Goal: Information Seeking & Learning: Learn about a topic

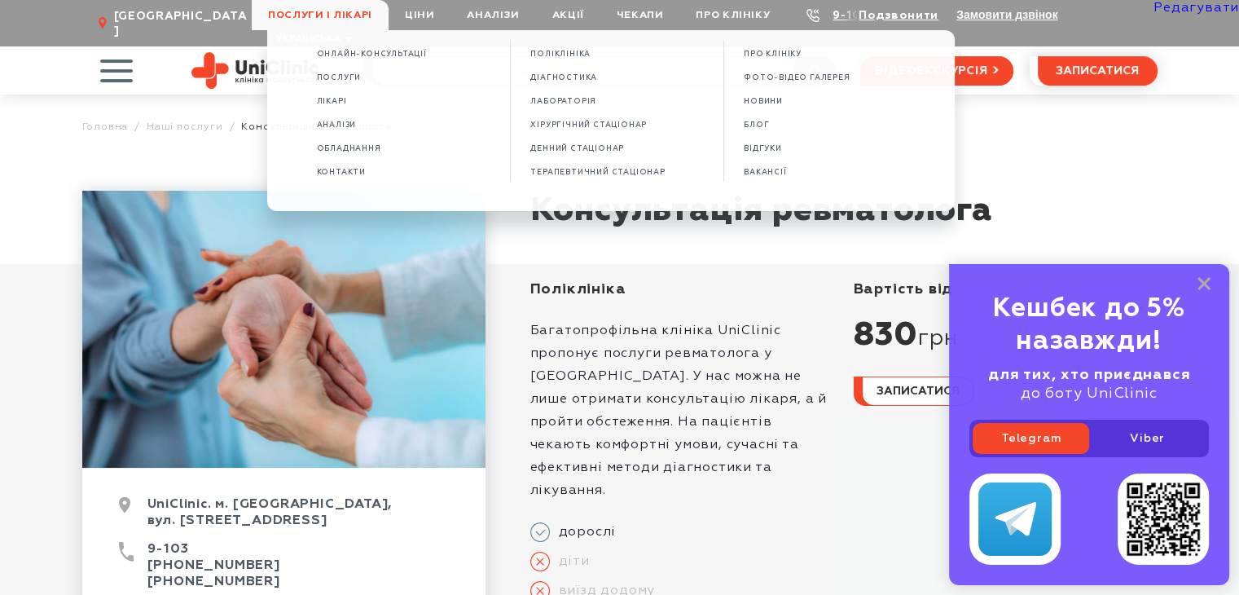
click at [266, 52] on img at bounding box center [255, 70] width 128 height 37
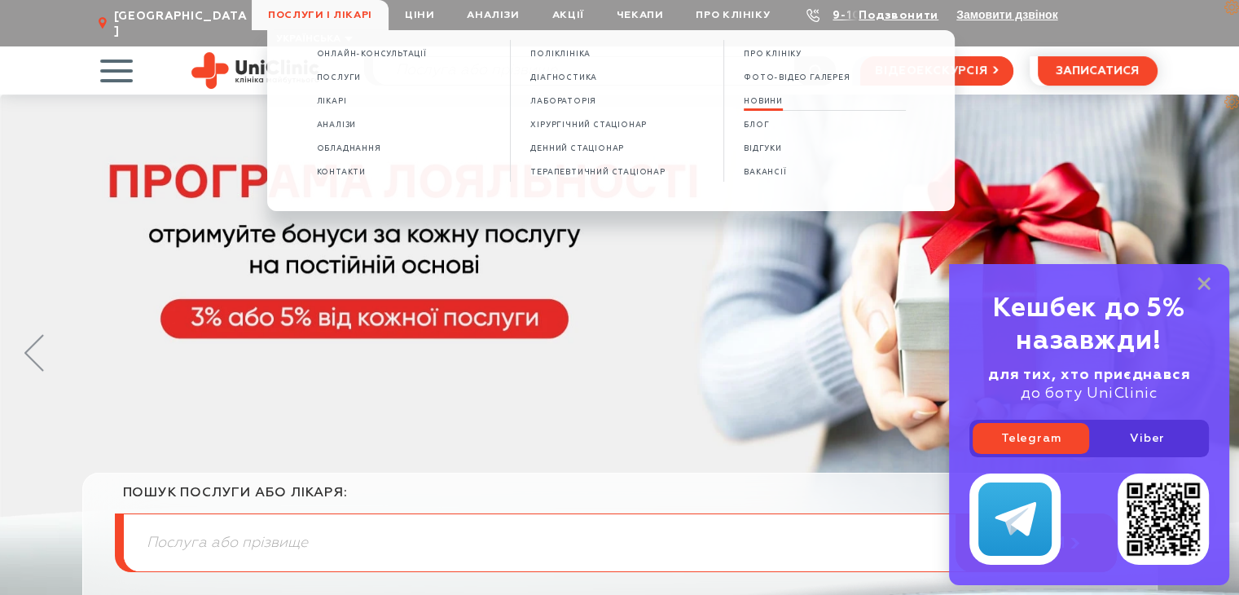
click at [770, 103] on span "НОВИНИ" at bounding box center [763, 101] width 39 height 9
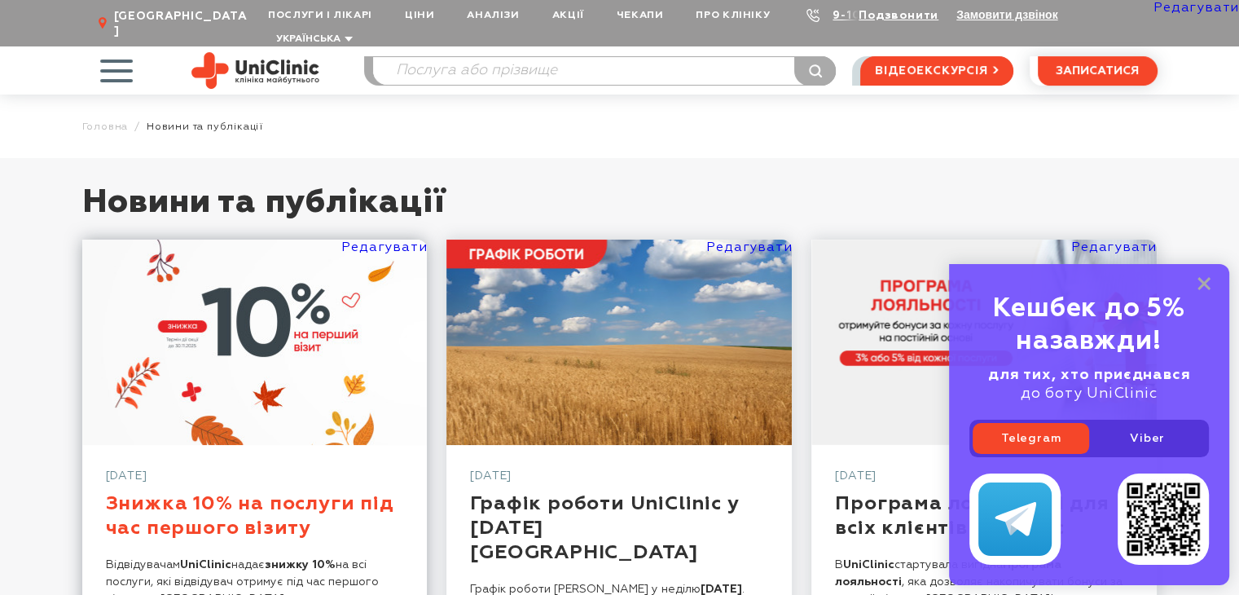
click at [231, 505] on link "Знижка 10% на послуги під час першого візиту" at bounding box center [250, 516] width 288 height 44
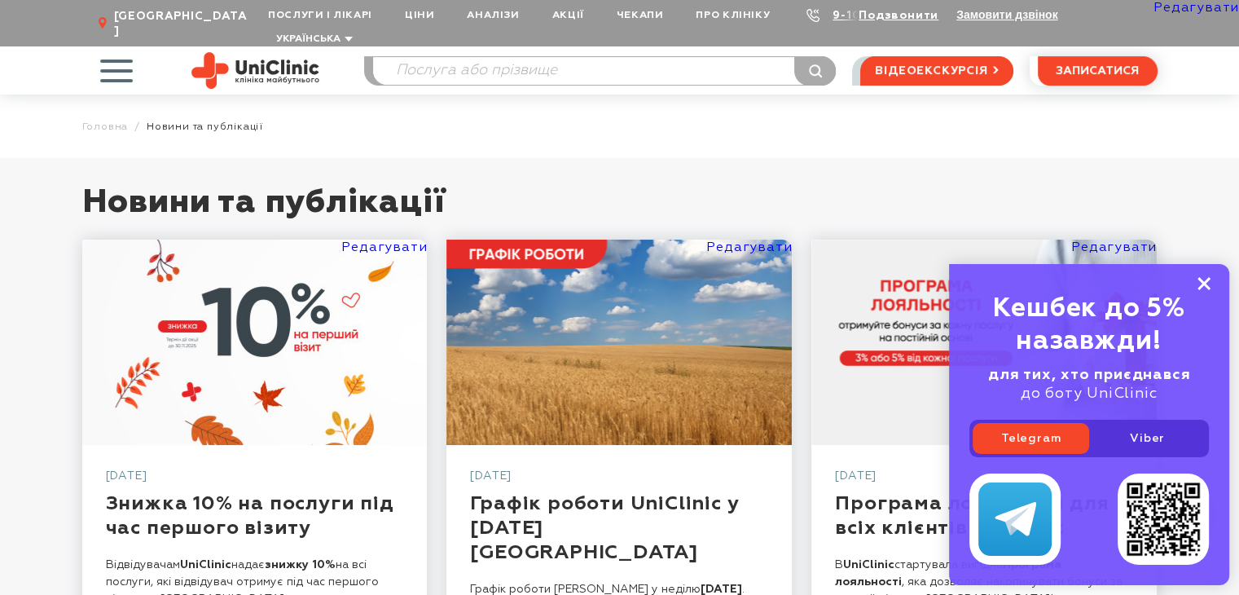
click at [1201, 285] on rect at bounding box center [1204, 283] width 13 height 13
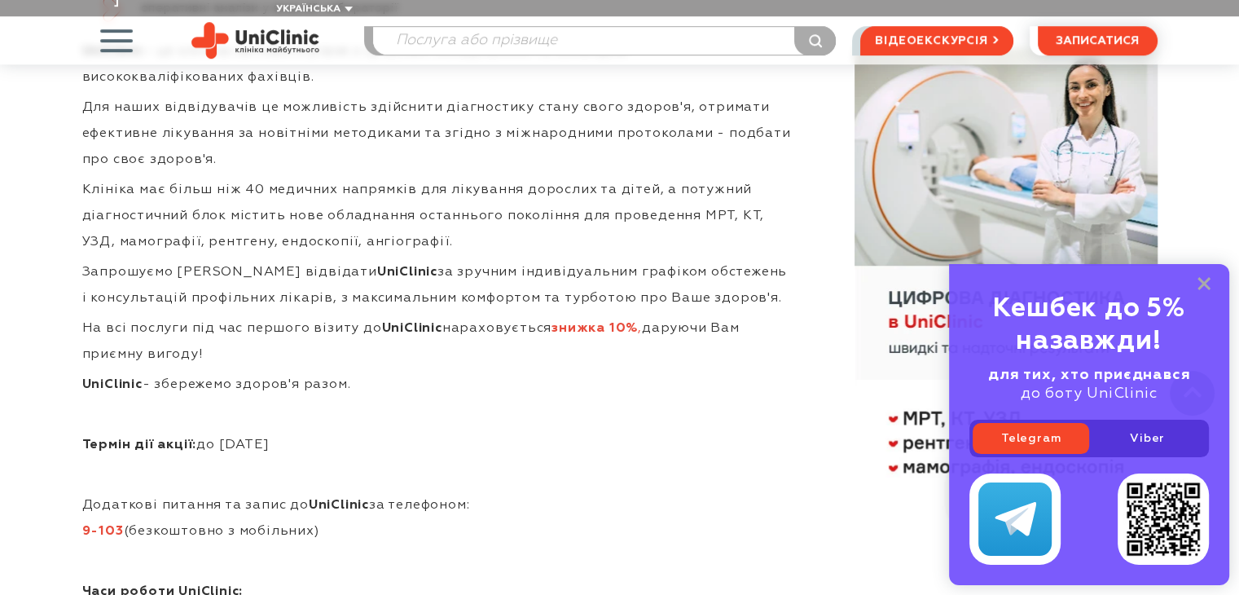
scroll to position [815, 0]
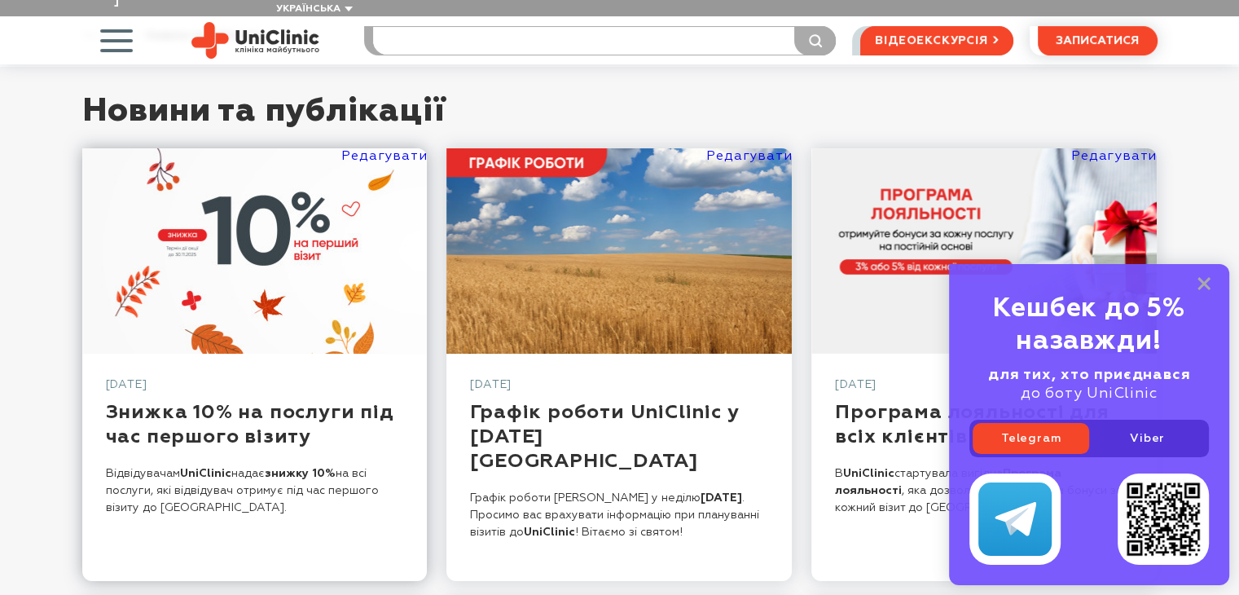
scroll to position [163, 0]
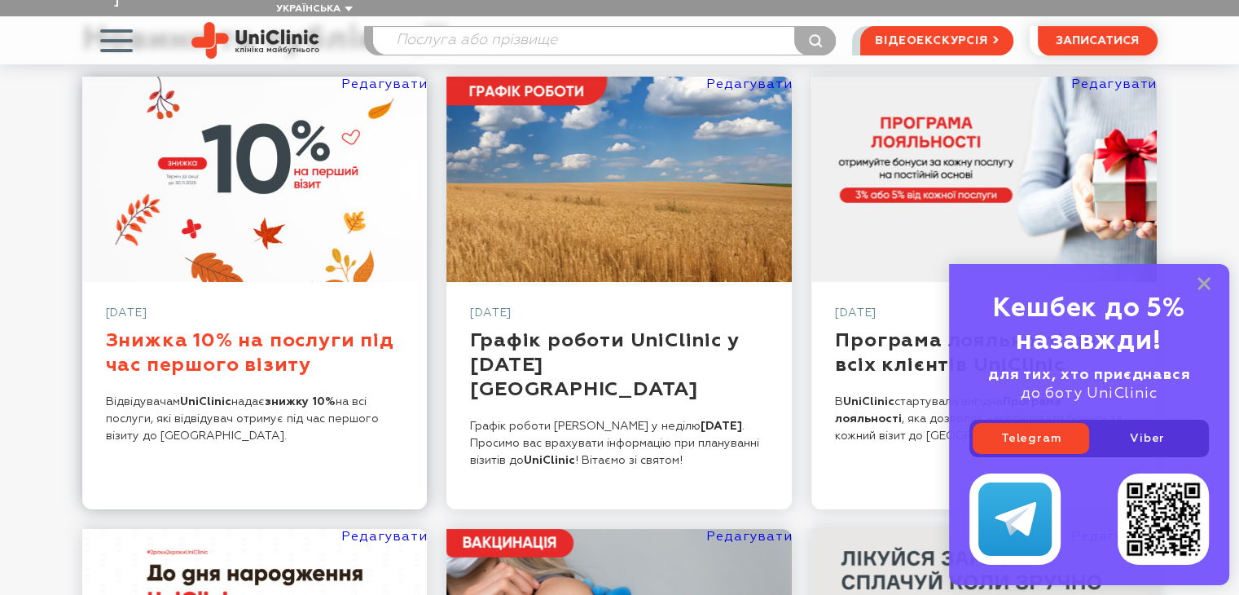
click at [225, 331] on link "Знижка 10% на послуги під час першого візиту" at bounding box center [250, 353] width 288 height 44
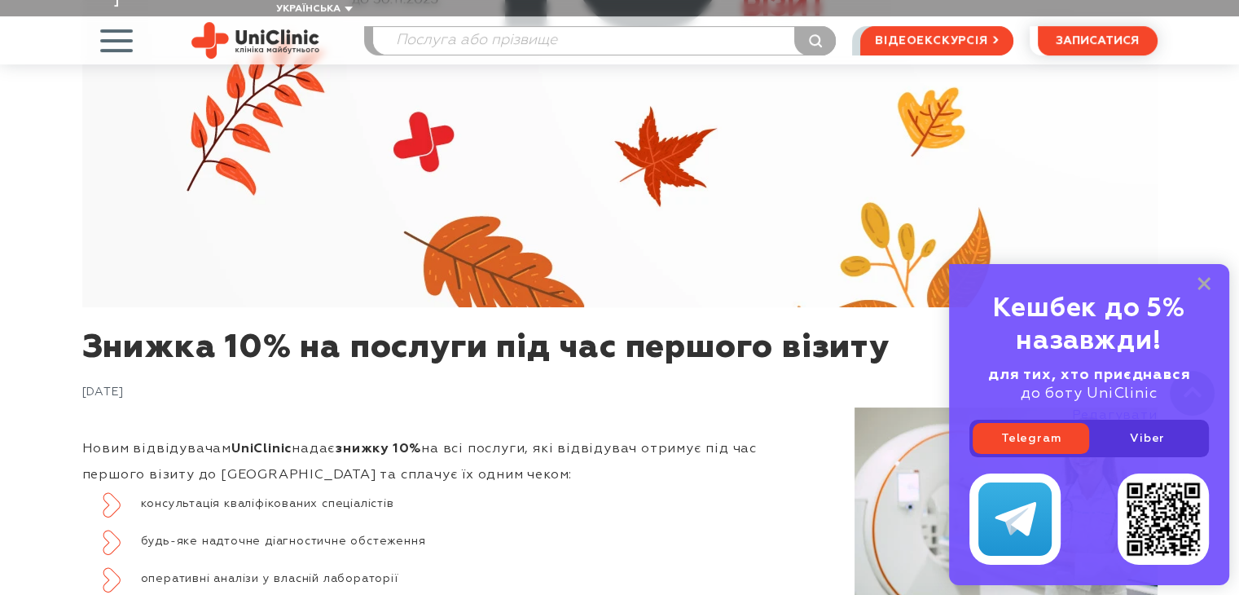
scroll to position [163, 0]
